Goal: Task Accomplishment & Management: Use online tool/utility

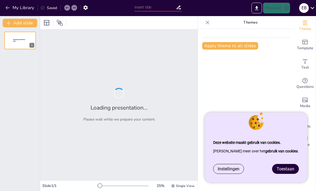
type input "De Solidariteitsreserve: Een Fundament voor Inkomenszekerheid in de Zorgsector"
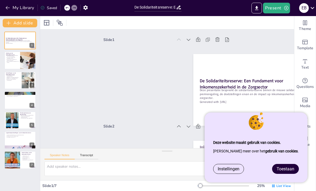
click at [282, 173] on link "Toestaan" at bounding box center [285, 168] width 26 height 9
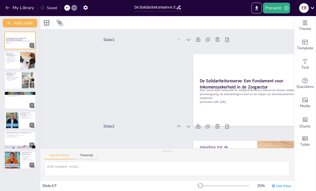
click at [133, 102] on div "Slide 1 De Solidariteitsreserve: Een Fundament voor Inkomenszekerheid in de Zor…" at bounding box center [178, 83] width 125 height 149
click at [190, 57] on icon at bounding box center [192, 53] width 7 height 7
type textarea "De solidariteitsreserve is niet alleen een financieel instrument, maar ook een …"
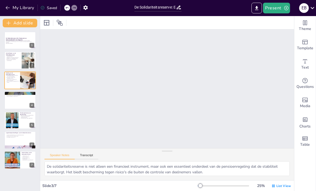
click at [18, 43] on p "Deze presentatie bespreekt de solidariteitsreserve binnen de nieuwe solidaire p…" at bounding box center [20, 41] width 28 height 3
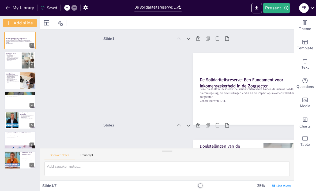
click at [17, 63] on div at bounding box center [20, 60] width 32 height 18
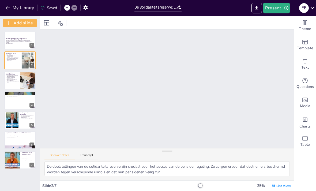
scroll to position [88, 0]
click at [20, 84] on div at bounding box center [28, 81] width 22 height 18
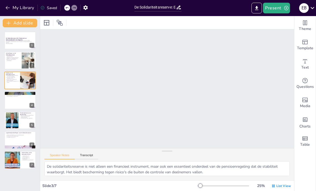
scroll to position [174, 0]
click at [21, 107] on div at bounding box center [20, 100] width 32 height 18
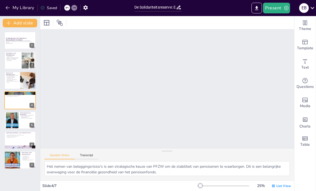
scroll to position [261, 0]
click at [18, 107] on div at bounding box center [20, 100] width 32 height 18
click at [19, 124] on div at bounding box center [20, 120] width 32 height 18
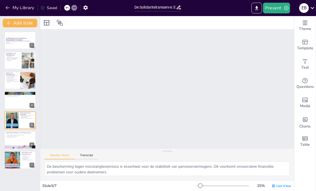
scroll to position [348, 0]
click at [20, 140] on div at bounding box center [20, 140] width 32 height 18
click at [19, 163] on div at bounding box center [12, 160] width 30 height 18
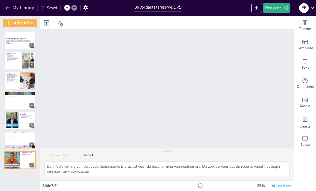
scroll to position [498, 0]
click at [17, 87] on div at bounding box center [20, 81] width 32 height 18
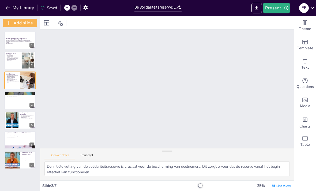
type textarea "De solidariteitsreserve is niet alleen een financieel instrument, maar ook een …"
click at [277, 10] on button "Present" at bounding box center [276, 8] width 27 height 11
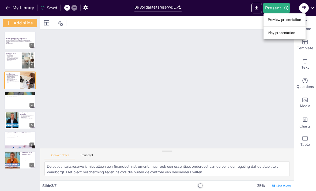
click at [275, 34] on li "Play presentation" at bounding box center [285, 33] width 42 height 9
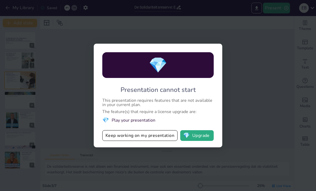
click at [152, 135] on button "Keep working on my presentation" at bounding box center [139, 135] width 75 height 11
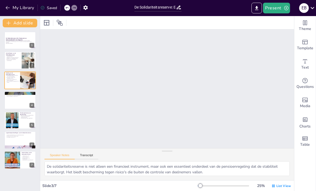
click at [278, 9] on button "Present" at bounding box center [276, 8] width 27 height 11
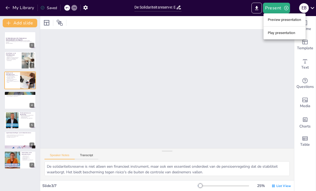
click at [276, 20] on li "Preview presentation" at bounding box center [285, 20] width 42 height 9
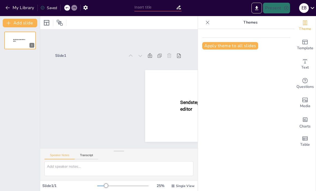
type input "De Solidariteitsreserve: Een Fundament voor Inkomenszekerheid in de Zorgsector"
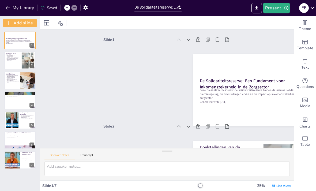
click at [306, 99] on icon "Add images, graphics, shapes or video" at bounding box center [305, 100] width 6 height 6
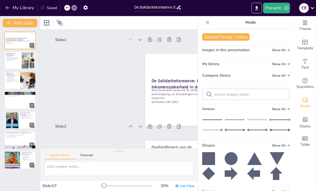
click at [111, 102] on div "Slide 1 De Solidariteitsreserve: Een Fundament voor Inkomenszekerheid in de Zor…" at bounding box center [119, 76] width 128 height 80
click at [258, 7] on icon "Export to PowerPoint" at bounding box center [257, 8] width 6 height 6
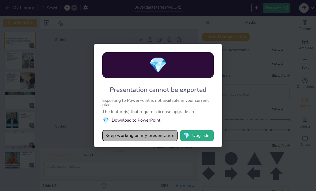
click at [157, 135] on button "Keep working on my presentation" at bounding box center [139, 135] width 75 height 11
